Goal: Book appointment/travel/reservation

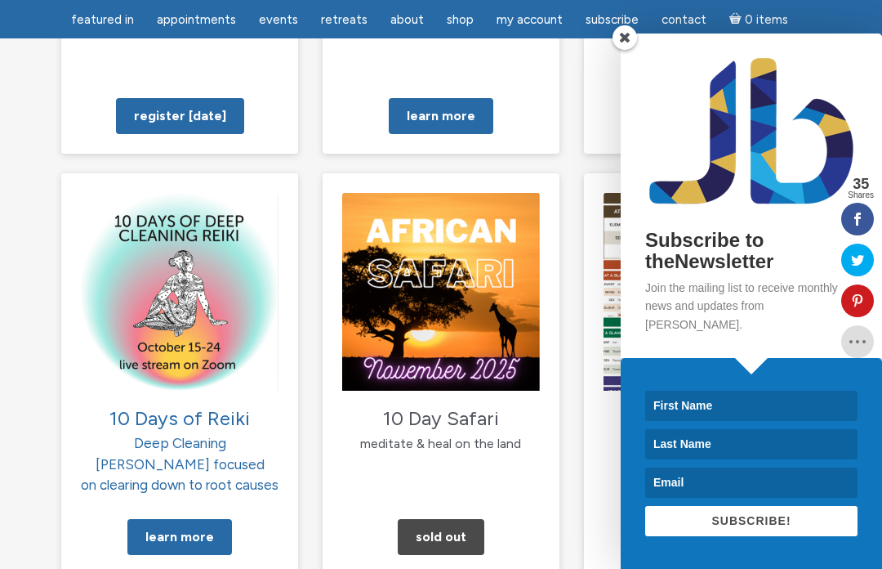
scroll to position [1643, 0]
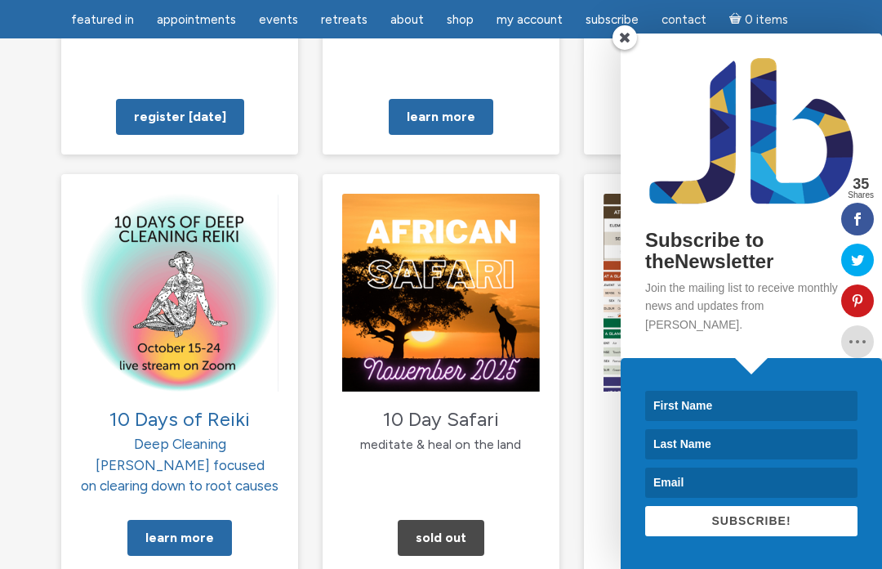
click at [617, 50] on span at bounding box center [625, 37] width 25 height 25
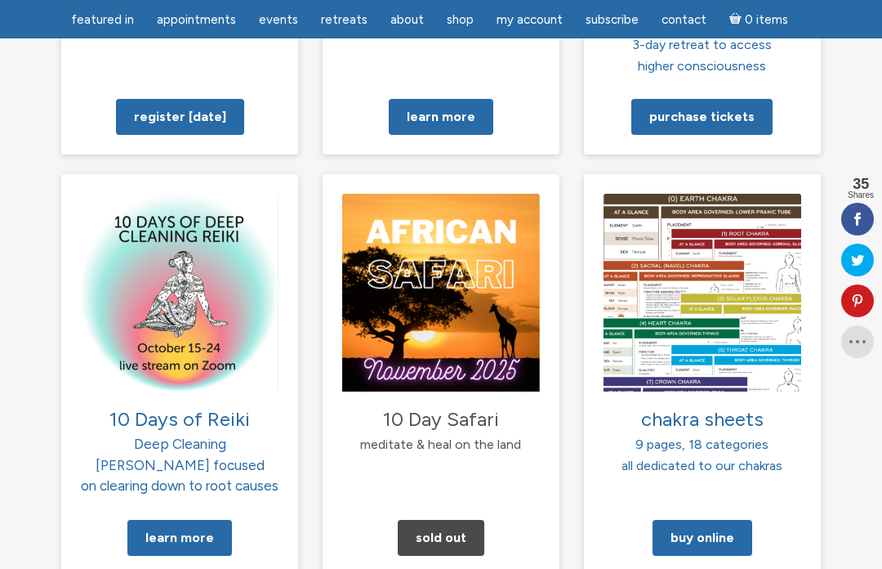
click at [319, 517] on section "working with angels join for a healing, lesson, & Q&A Register [DATE] discover …" at bounding box center [441, 188] width 882 height 944
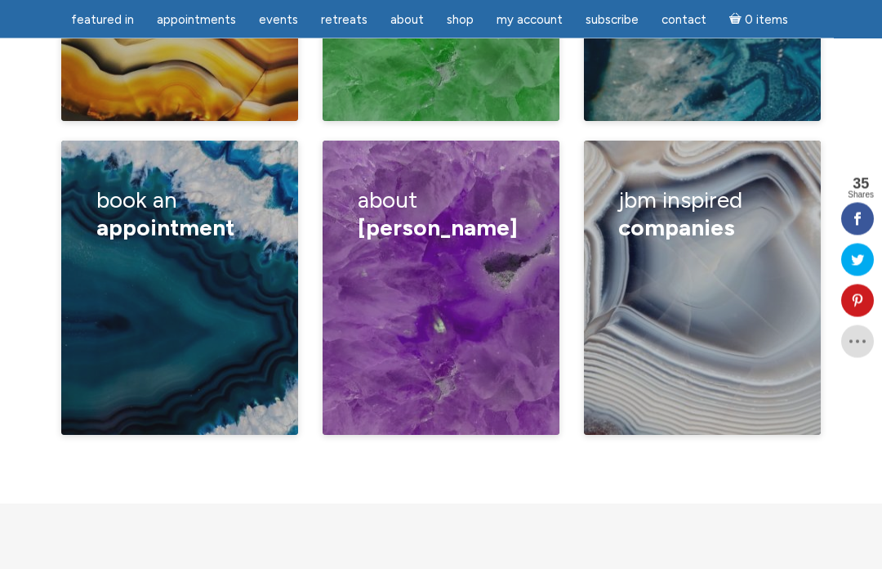
scroll to position [2930, 0]
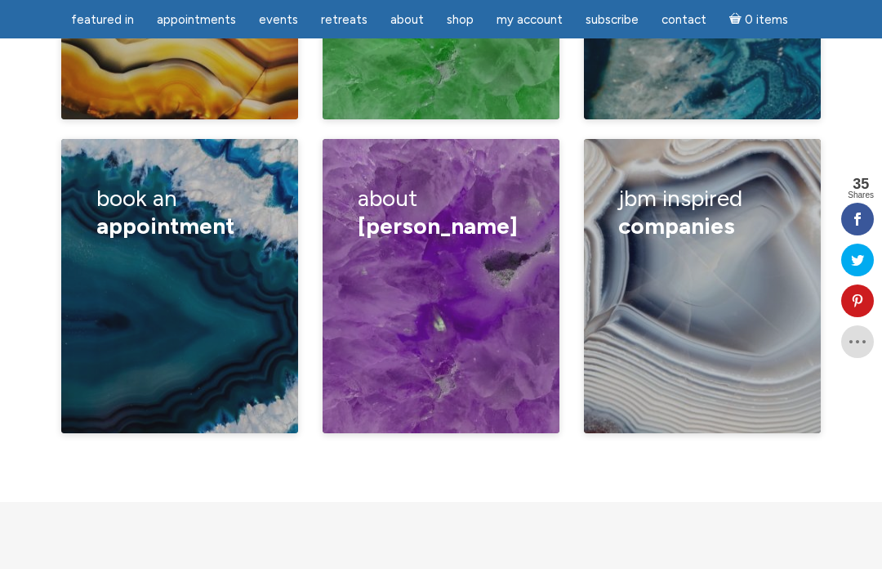
click at [181, 260] on div "Book a lecture/ private class How I read Half hour reading One hour reading Can…" at bounding box center [179, 340] width 167 height 178
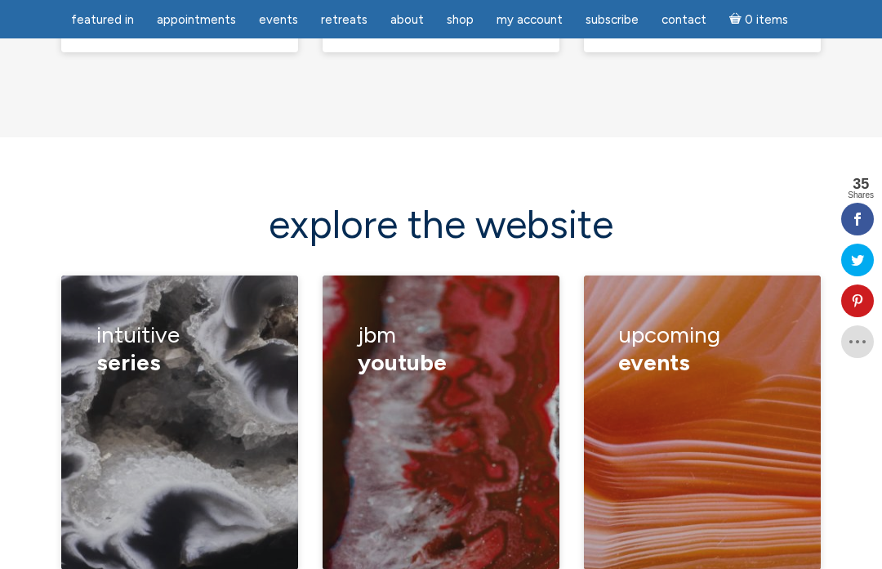
scroll to position [2165, 0]
click at [659, 310] on h3 "upcoming events" at bounding box center [701, 349] width 167 height 78
click at [487, 388] on p "classes" at bounding box center [451, 402] width 69 height 29
click at [474, 395] on link "classes" at bounding box center [452, 403] width 43 height 16
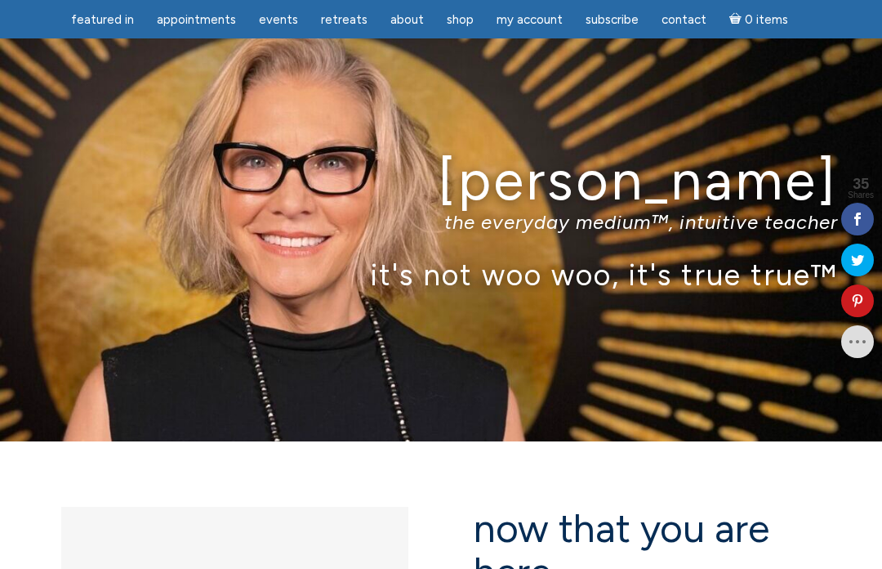
scroll to position [2222, 0]
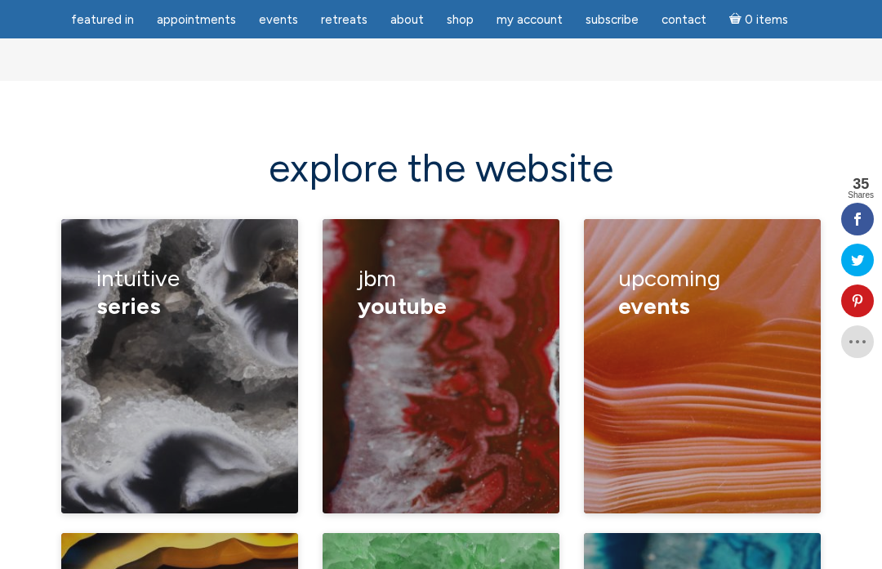
click at [404, 253] on h3 "JBM YouTube" at bounding box center [441, 292] width 167 height 78
click at [161, 331] on p "Membership" at bounding box center [112, 345] width 97 height 29
click at [147, 337] on link "Membership" at bounding box center [111, 345] width 71 height 16
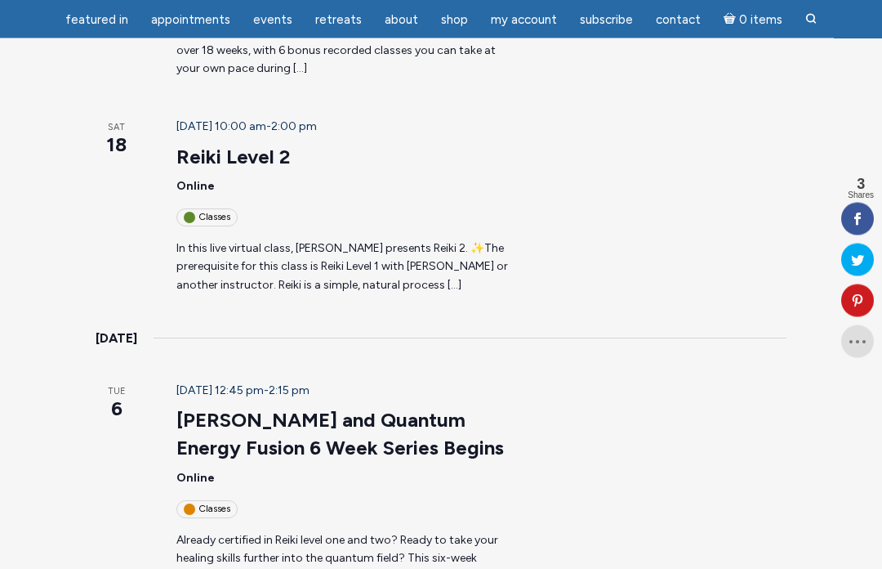
scroll to position [1022, 0]
